Goal: Task Accomplishment & Management: Manage account settings

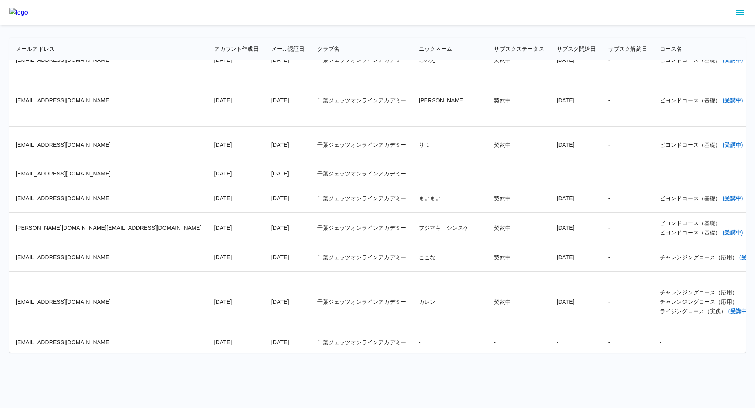
scroll to position [13702, 0]
drag, startPoint x: 88, startPoint y: 172, endPoint x: 11, endPoint y: 171, distance: 77.5
click at [11, 163] on td "[EMAIL_ADDRESS][DOMAIN_NAME]" at bounding box center [108, 145] width 199 height 37
copy td "[EMAIL_ADDRESS][DOMAIN_NAME]"
click at [85, 122] on td "[EMAIL_ADDRESS][DOMAIN_NAME]" at bounding box center [108, 100] width 199 height 52
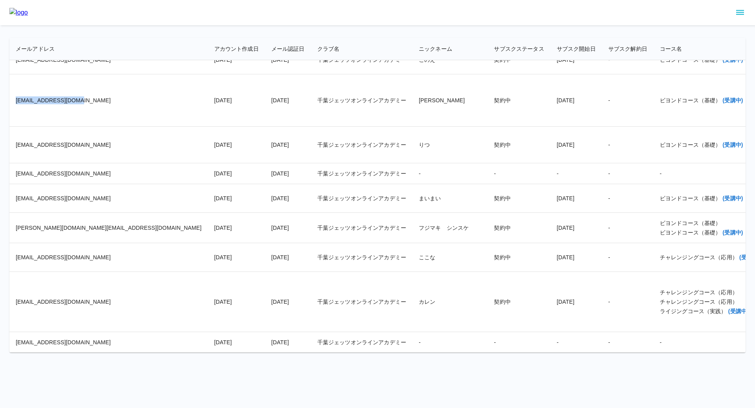
drag, startPoint x: 85, startPoint y: 126, endPoint x: 15, endPoint y: 130, distance: 70.5
click at [15, 127] on td "[EMAIL_ADDRESS][DOMAIN_NAME]" at bounding box center [108, 100] width 199 height 52
copy td "[EMAIL_ADDRESS][DOMAIN_NAME]"
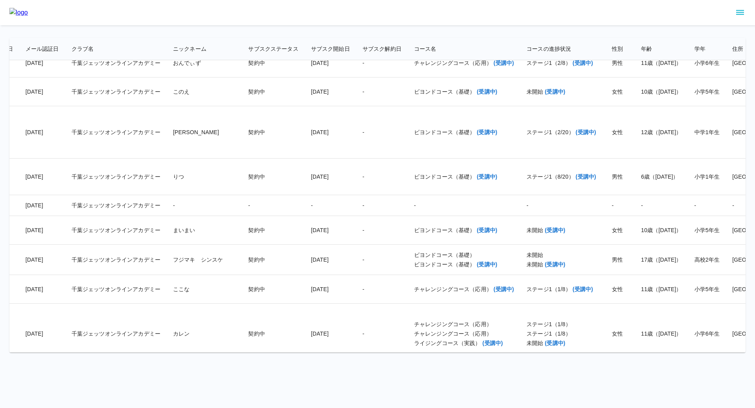
scroll to position [13657, 247]
copy div "ステージ1（8/20）"
drag, startPoint x: 472, startPoint y: 218, endPoint x: 427, endPoint y: 218, distance: 45.6
click at [525, 180] on div "ステージ1（8/20） (受講中)" at bounding box center [561, 177] width 73 height 8
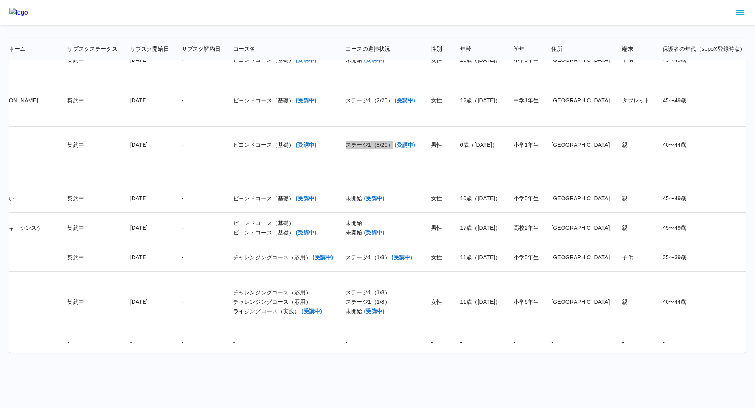
scroll to position [13734, 485]
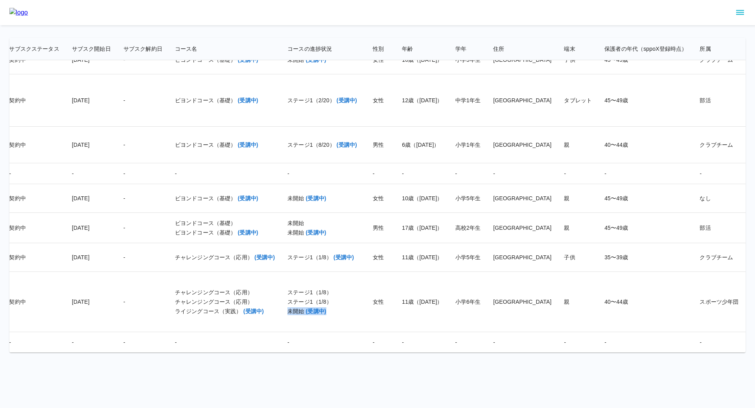
drag, startPoint x: 232, startPoint y: 310, endPoint x: 191, endPoint y: 312, distance: 41.7
click at [287, 312] on div "未開始 (受講中)" at bounding box center [323, 311] width 73 height 8
copy div "未開始 (受講中)"
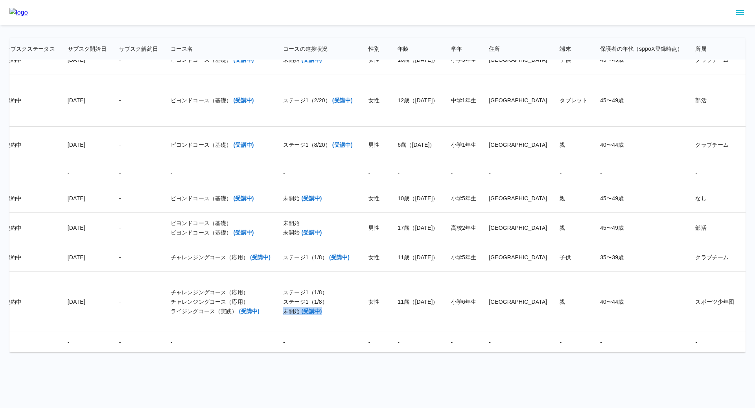
scroll to position [13734, 488]
click at [363, 163] on td "-" at bounding box center [377, 173] width 29 height 21
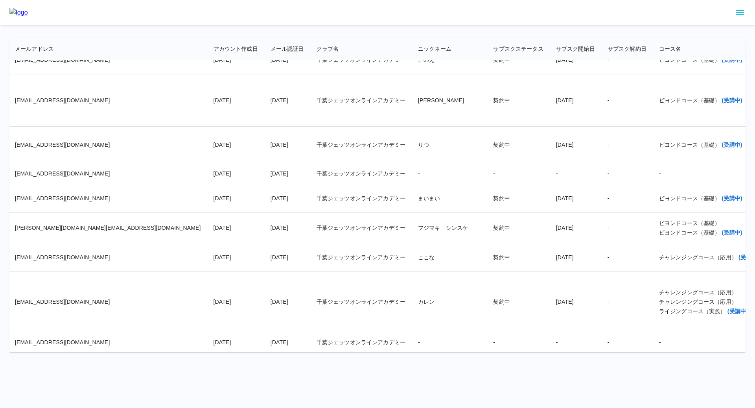
scroll to position [13734, 0]
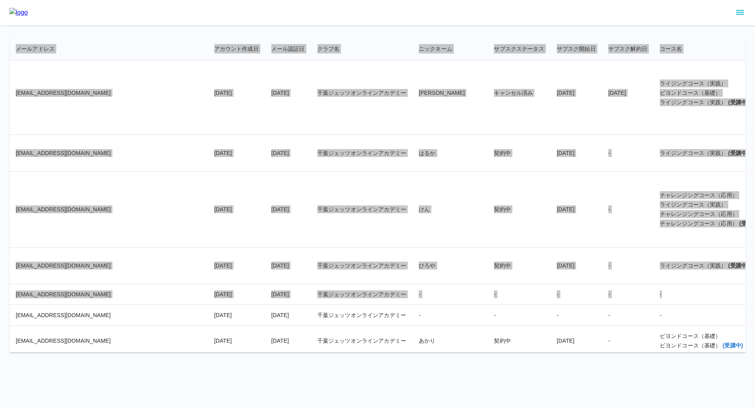
scroll to position [12605, 0]
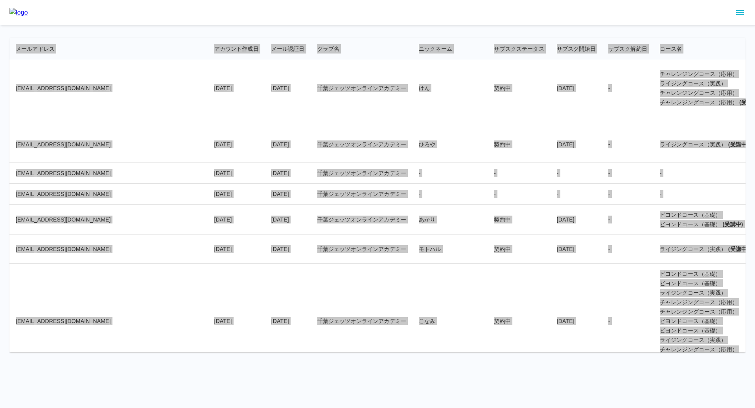
drag, startPoint x: 17, startPoint y: 48, endPoint x: 660, endPoint y: 397, distance: 732.3
click at [660, 352] on html "メールアドレス アカウント作成日 メール認証日 クラブ名 ニックネーム サブスクステータス サブスク開始日 サブスク解約日 コース名 コースの進捗状況 性別 …" at bounding box center [377, 176] width 755 height 352
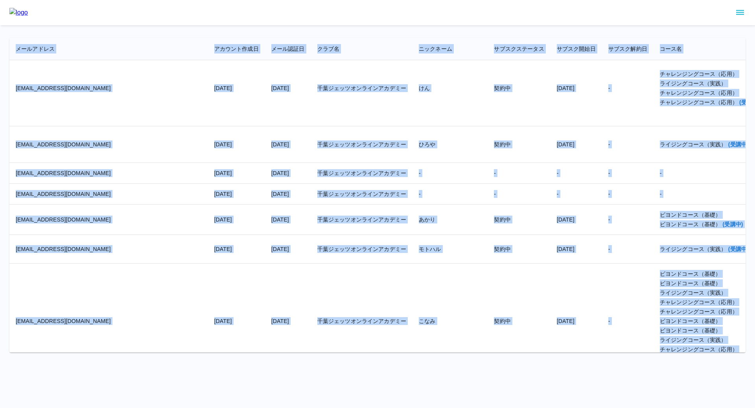
click at [660, 228] on div "ビヨンドコース（基礎） (受講中)" at bounding box center [710, 224] width 100 height 8
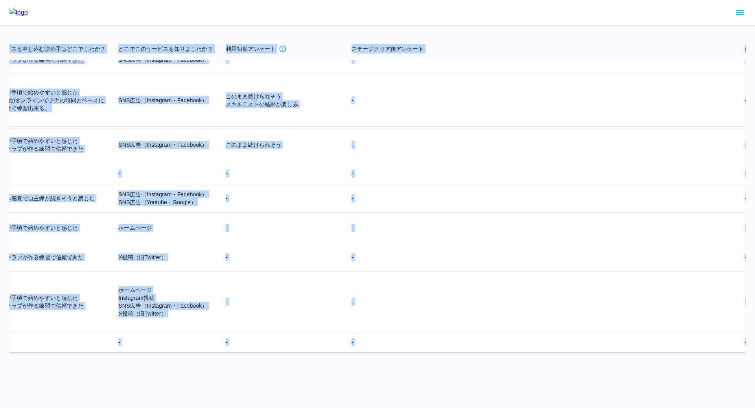
scroll to position [13734, 1897]
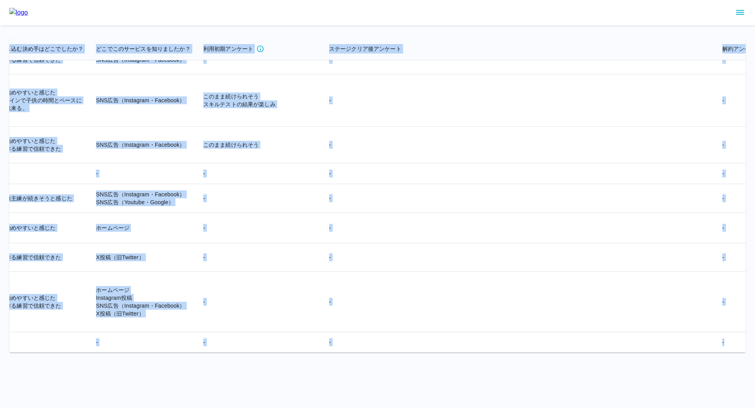
drag, startPoint x: 17, startPoint y: 50, endPoint x: 700, endPoint y: 347, distance: 744.6
copy table "loremip dolorsit ametco adip elitse doeiusmod tempori utlabor etdo magnaali en …"
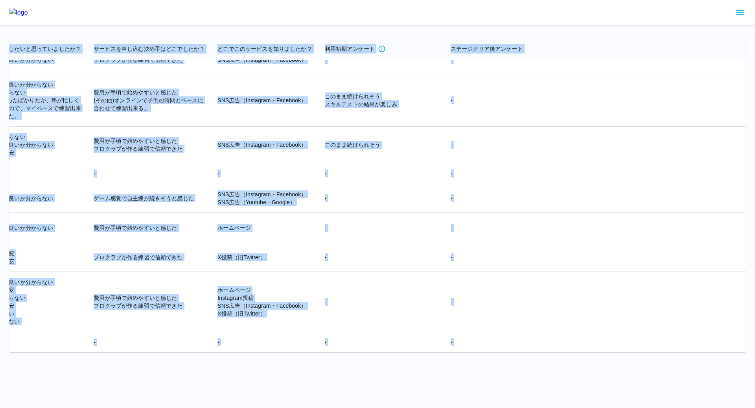
scroll to position [13734, 1758]
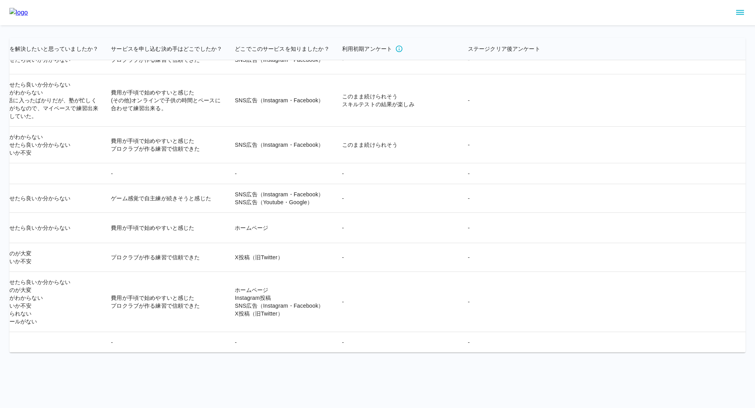
click at [298, 352] on html "メールアドレス アカウント作成日 メール認証日 クラブ名 ニックネーム サブスクステータス サブスク開始日 サブスク解約日 コース名 コースの進捗状況 性別 …" at bounding box center [377, 176] width 755 height 352
